Goal: Task Accomplishment & Management: Manage account settings

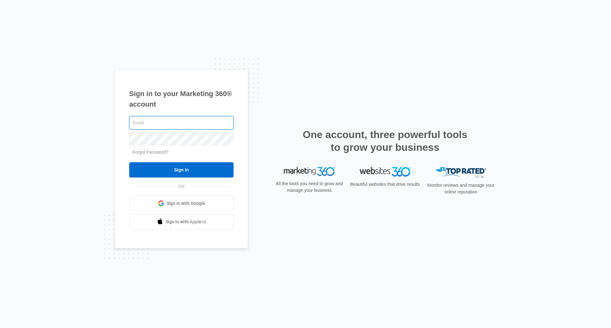
type input "[EMAIL_ADDRESS][DOMAIN_NAME]"
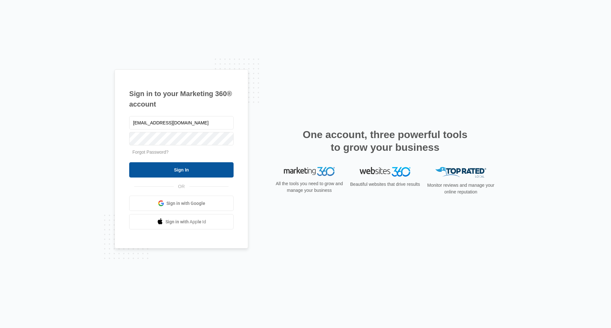
click at [204, 171] on input "Sign In" at bounding box center [181, 169] width 104 height 15
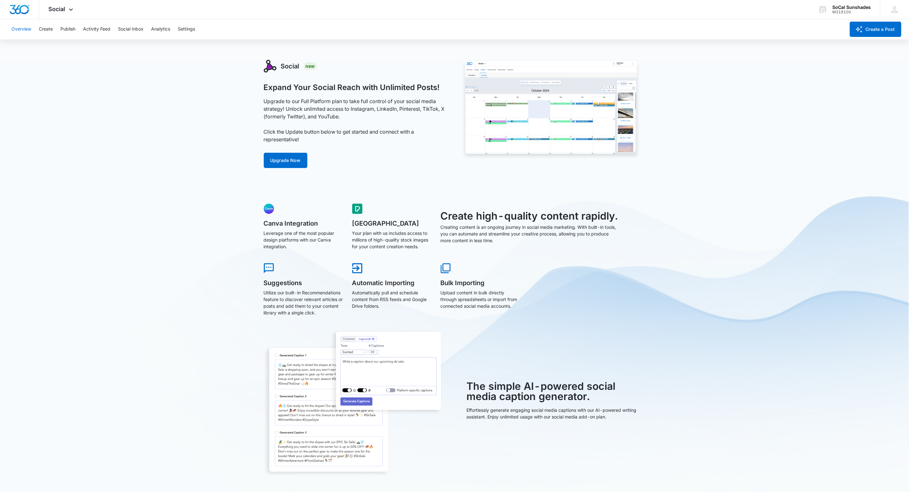
click at [16, 29] on button "Overview" at bounding box center [21, 29] width 20 height 20
click at [53, 11] on span "Social" at bounding box center [57, 9] width 17 height 7
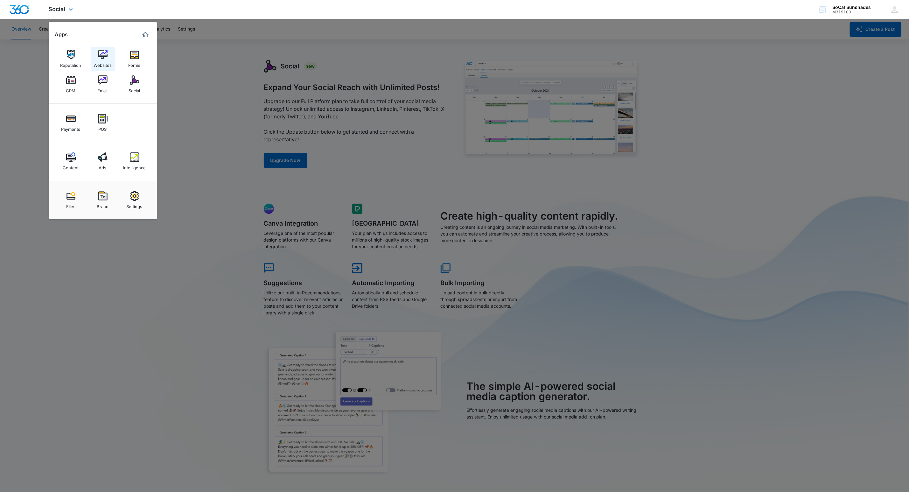
click at [95, 54] on link "Websites" at bounding box center [103, 59] width 24 height 24
